Goal: Transaction & Acquisition: Obtain resource

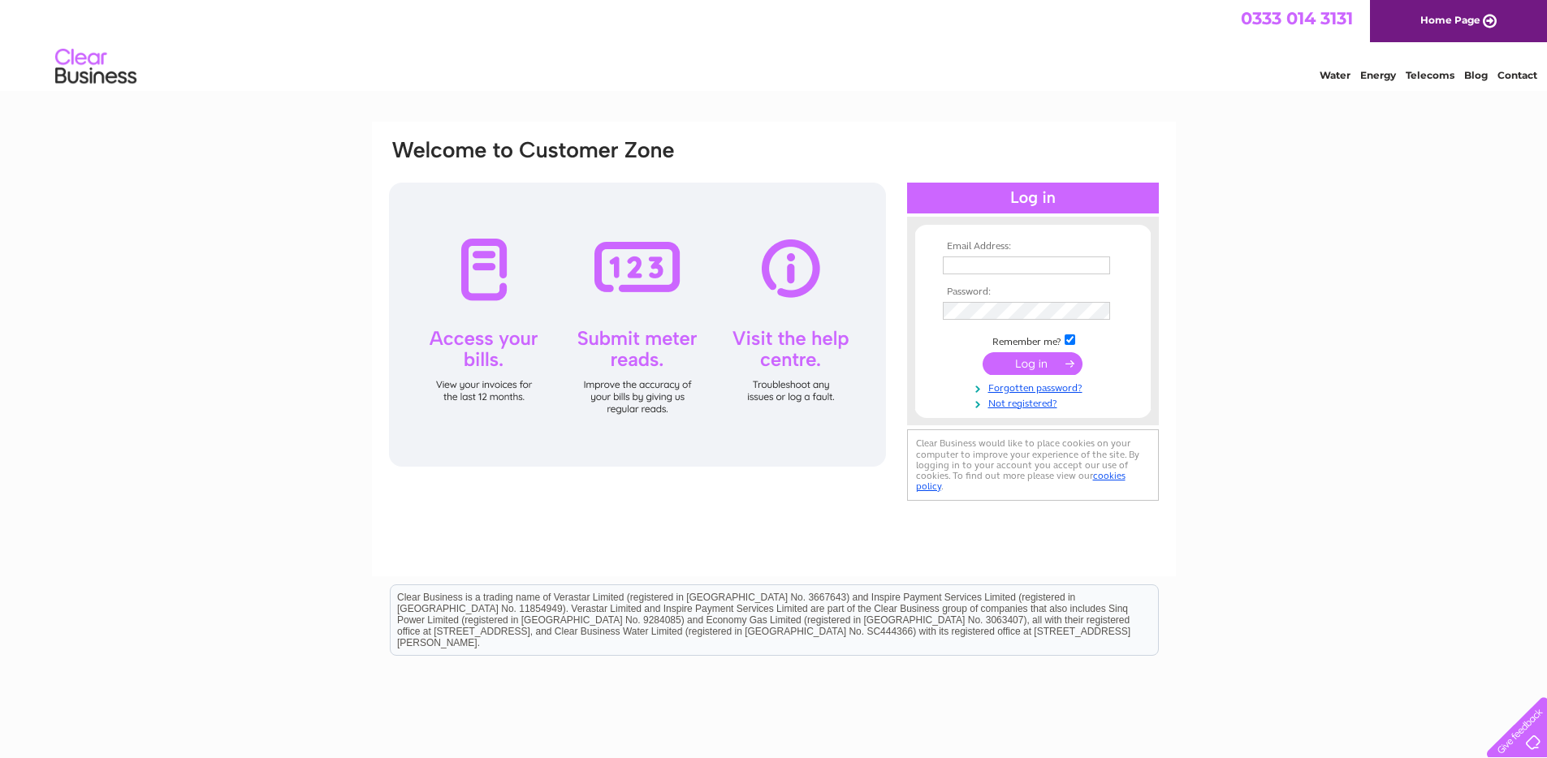
click at [1036, 259] on input "text" at bounding box center [1026, 266] width 167 height 18
type input "nauman@beyondaccounts.co.uk"
click at [1034, 371] on input "submit" at bounding box center [1032, 365] width 100 height 23
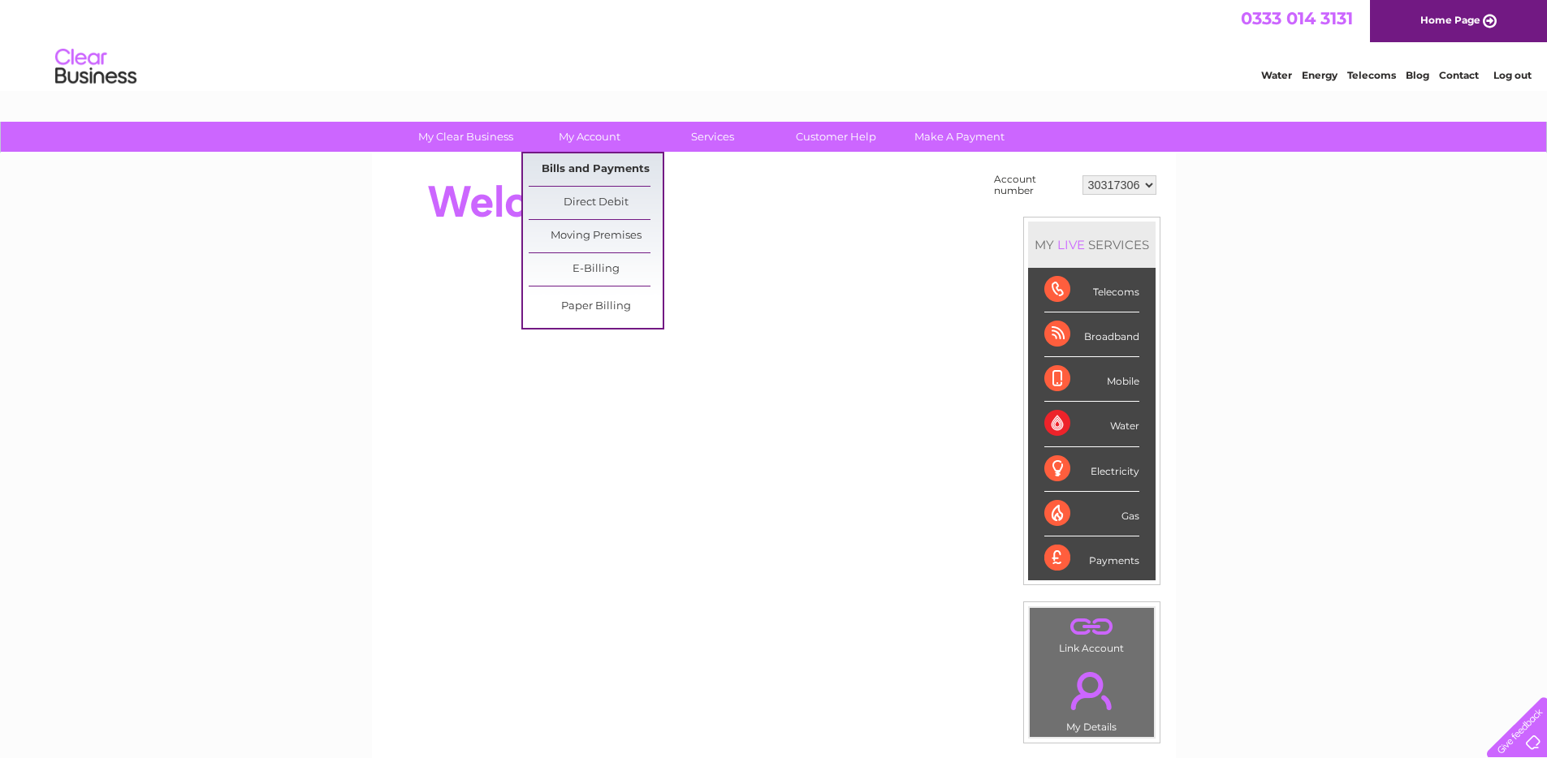
click at [596, 162] on link "Bills and Payments" at bounding box center [596, 169] width 134 height 32
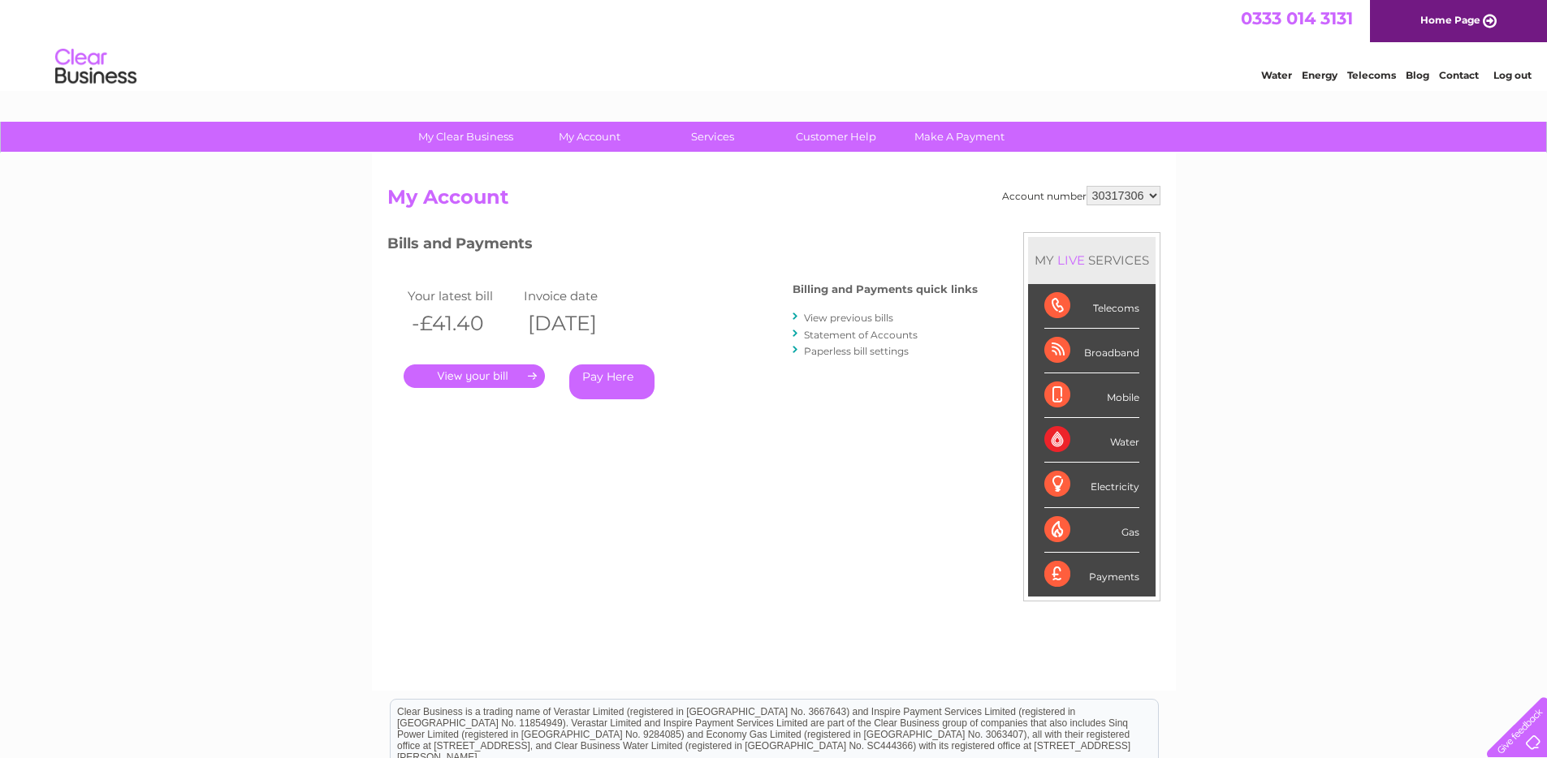
click at [486, 376] on link "." at bounding box center [474, 377] width 141 height 24
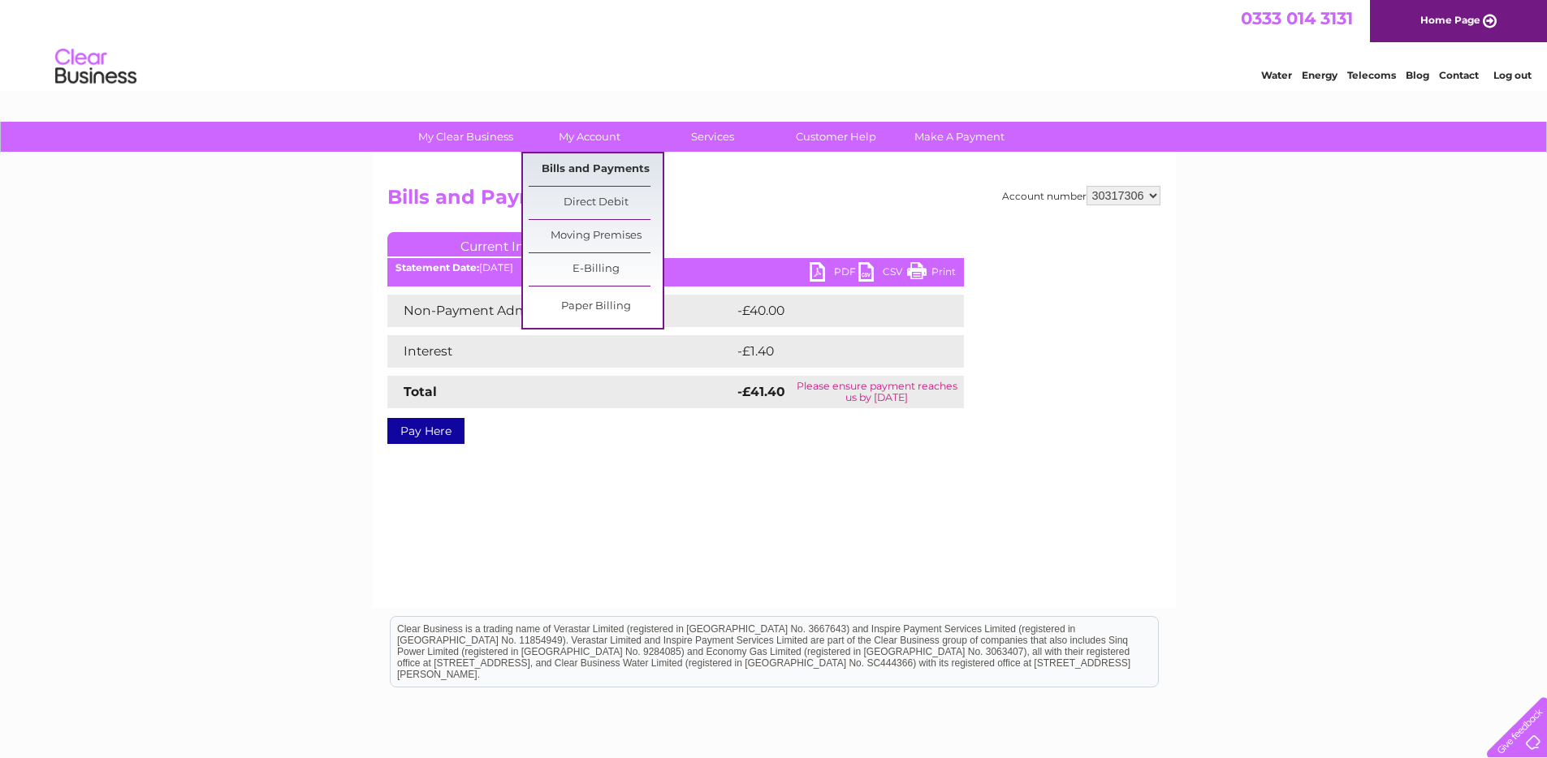
click at [588, 178] on link "Bills and Payments" at bounding box center [596, 169] width 134 height 32
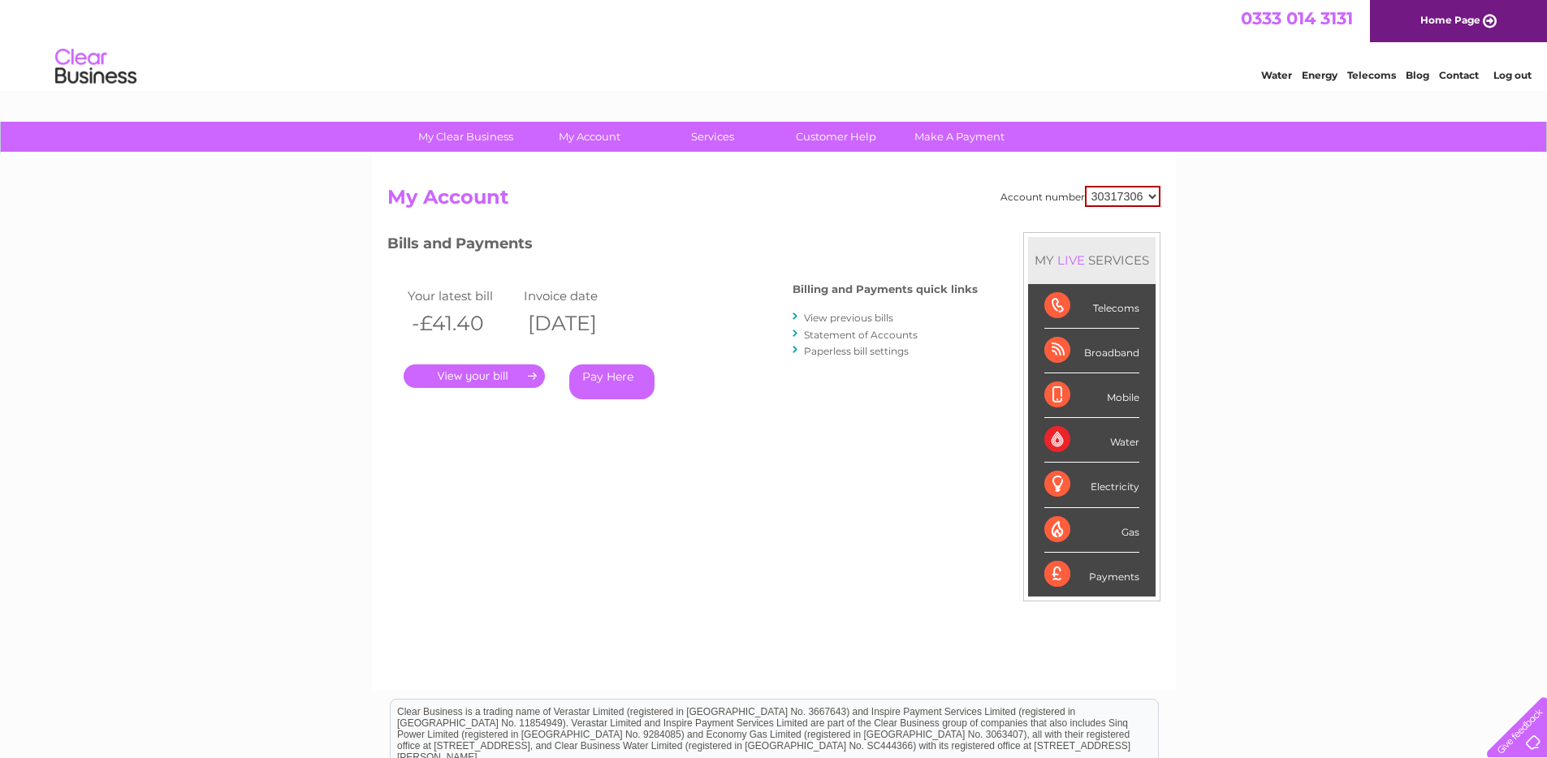
click at [490, 369] on link "." at bounding box center [474, 377] width 141 height 24
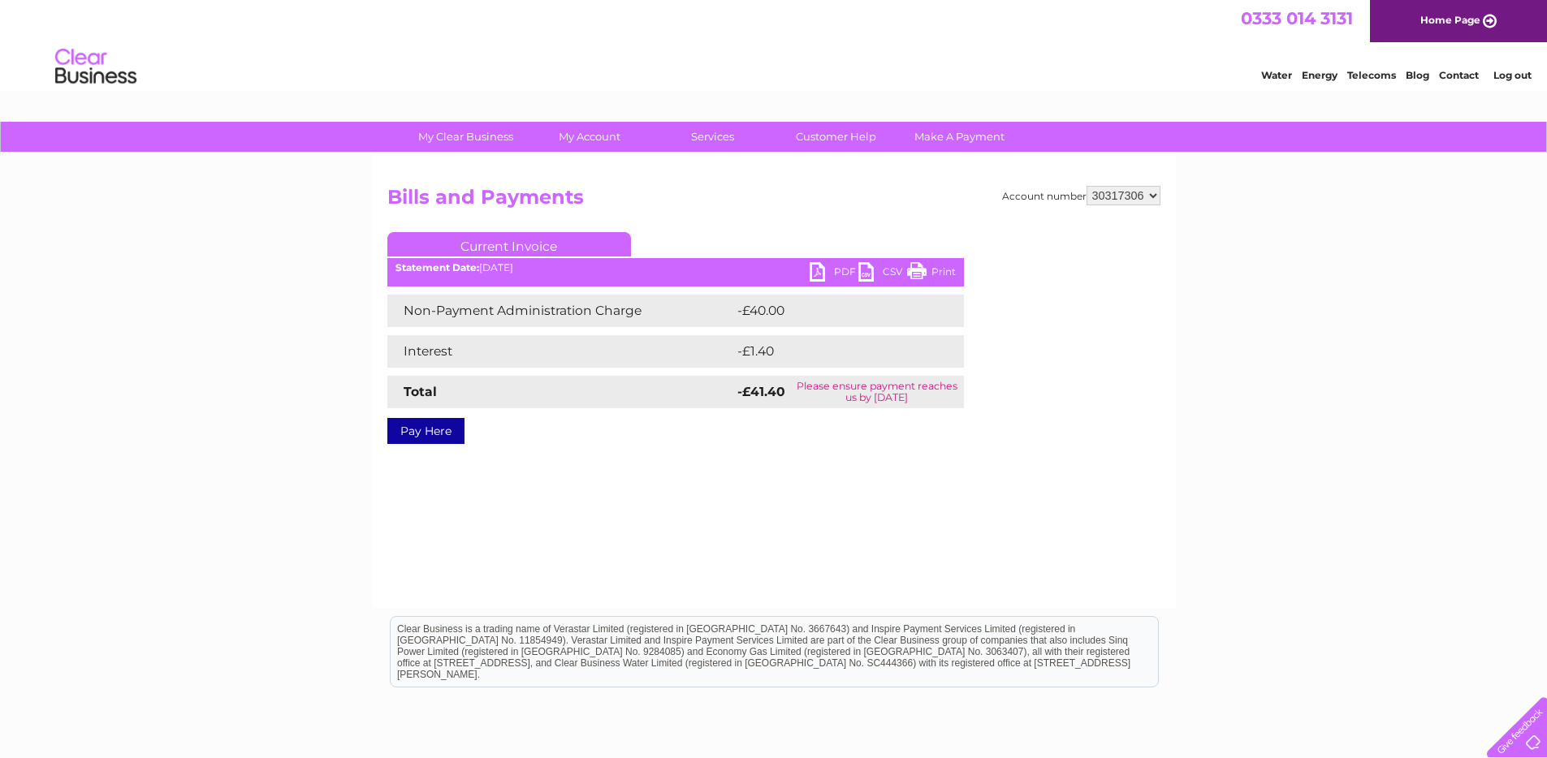
click at [814, 276] on link "PDF" at bounding box center [833, 274] width 49 height 24
